Goal: Navigation & Orientation: Find specific page/section

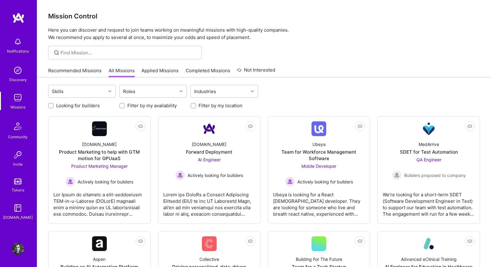
click at [169, 72] on link "Applied Missions" at bounding box center [160, 72] width 37 height 10
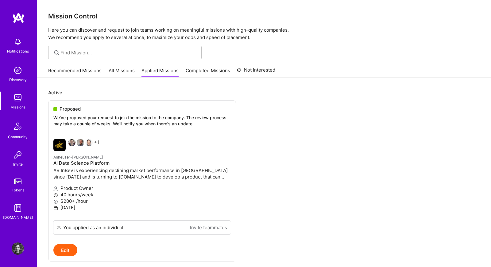
click at [98, 72] on link "Recommended Missions" at bounding box center [74, 72] width 53 height 10
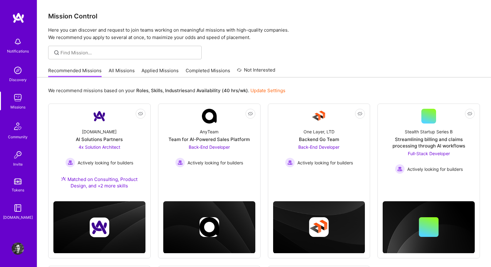
click at [120, 72] on link "All Missions" at bounding box center [122, 72] width 26 height 10
